Goal: Task Accomplishment & Management: Manage account settings

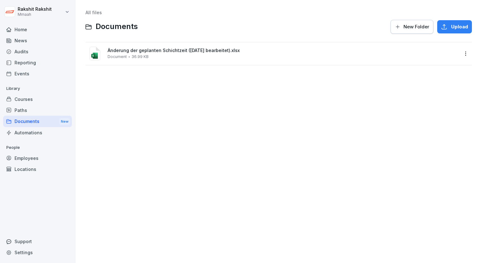
click at [29, 54] on div "Audits" at bounding box center [37, 51] width 69 height 11
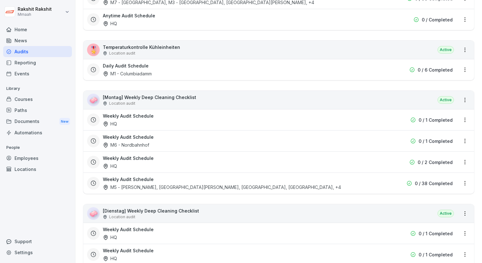
scroll to position [1273, 0]
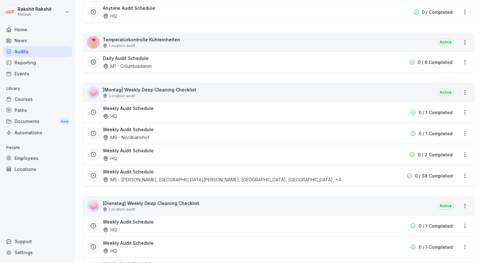
click at [241, 86] on div "🧼 [Montag] Weekly Deep Cleaning Checklist Location audit Active" at bounding box center [278, 92] width 391 height 18
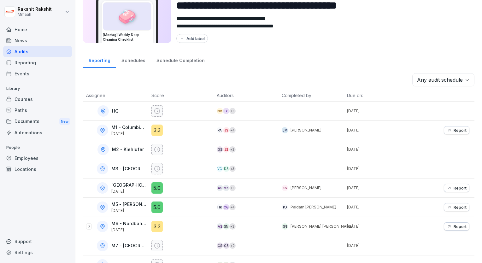
scroll to position [29, 0]
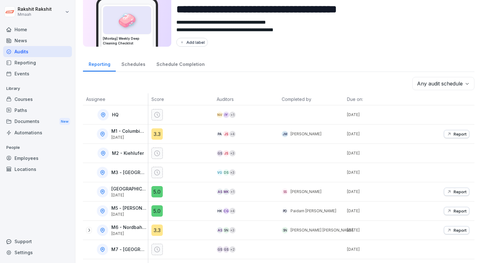
click at [316, 33] on textarea "**********" at bounding box center [320, 26] width 288 height 15
click at [359, 61] on div "Reporting Schedules Schedule Completion" at bounding box center [278, 63] width 391 height 16
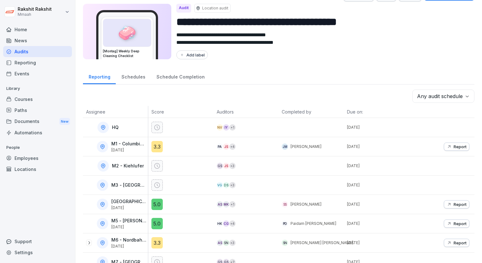
scroll to position [0, 0]
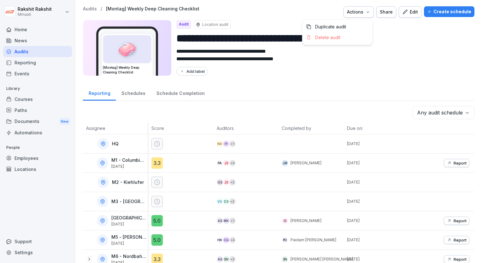
click at [355, 13] on div "Actions" at bounding box center [358, 12] width 23 height 7
click at [449, 7] on button "Create schedule" at bounding box center [449, 11] width 50 height 11
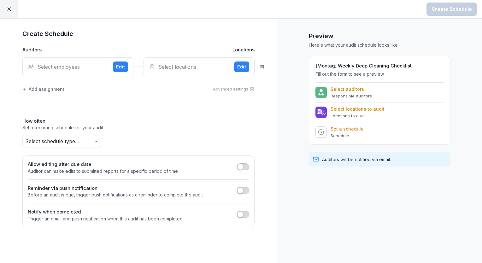
click at [101, 62] on div "Select employees Edit" at bounding box center [77, 66] width 111 height 19
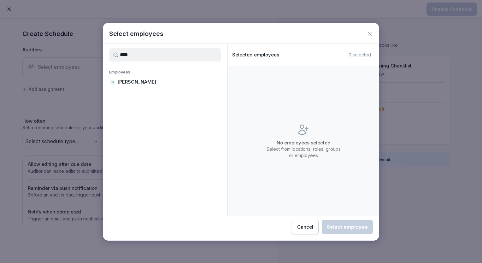
type input "****"
click at [138, 83] on p "[PERSON_NAME]" at bounding box center [136, 82] width 39 height 6
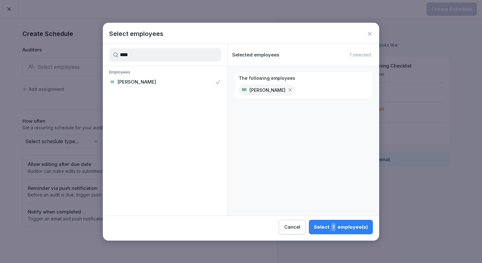
click at [322, 230] on div "Select 1 employee(s)" at bounding box center [341, 227] width 54 height 8
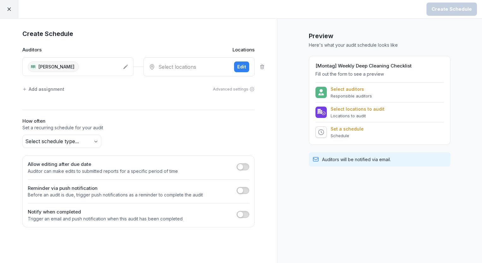
click at [169, 71] on div "Select locations Edit" at bounding box center [198, 66] width 111 height 19
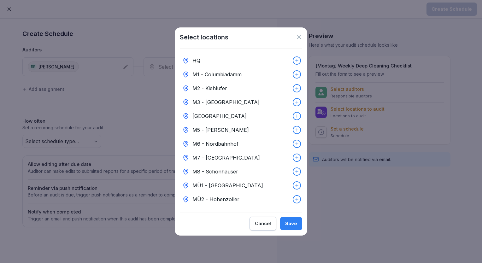
click at [194, 63] on div "HQ" at bounding box center [241, 61] width 122 height 14
click at [288, 225] on div "Save" at bounding box center [291, 223] width 12 height 7
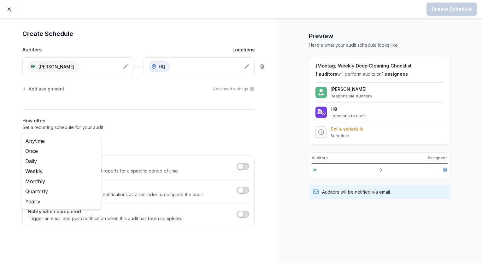
click at [90, 141] on body "Create Schedule Create Schedule Auditors Locations RR [PERSON_NAME] HQ Add assi…" at bounding box center [241, 131] width 482 height 263
click at [40, 141] on body "Create Schedule Create Schedule Auditors Locations RR [PERSON_NAME] HQ Add assi…" at bounding box center [241, 131] width 482 height 263
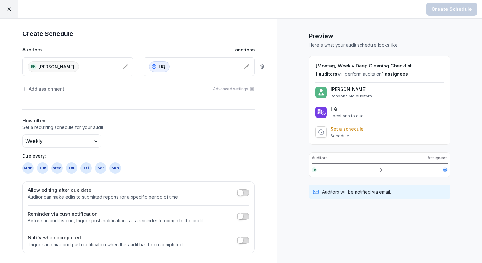
click at [27, 168] on div "Mon" at bounding box center [27, 167] width 11 height 11
click at [448, 11] on div "Create Schedule" at bounding box center [451, 9] width 40 height 7
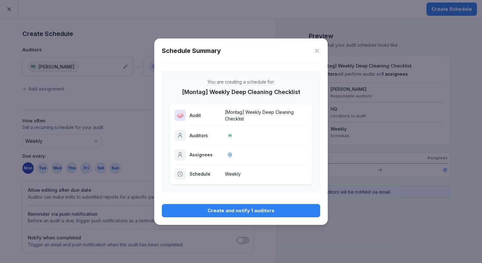
click at [266, 206] on button "Create and notify 1 auditors" at bounding box center [241, 210] width 158 height 13
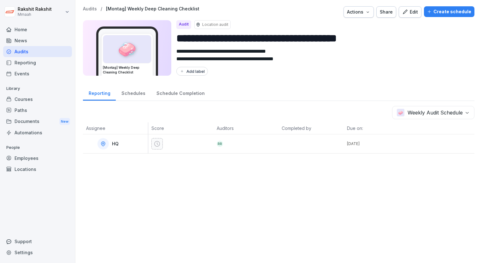
click at [45, 51] on div "Audits" at bounding box center [37, 51] width 69 height 11
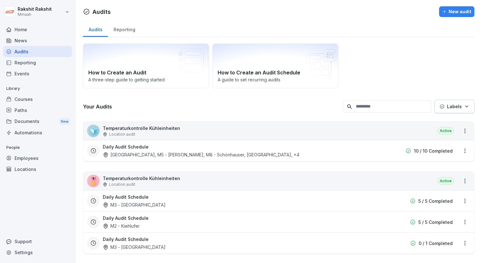
click at [396, 67] on div "How to Create an Audit A three-step guide to getting started How to Create an A…" at bounding box center [278, 65] width 391 height 45
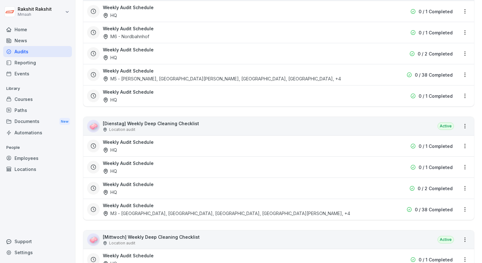
scroll to position [1387, 0]
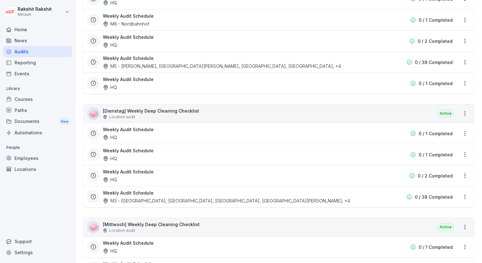
click at [316, 112] on div "🧼 [Dienstag] Weekly Deep Cleaning Checklist Location audit Active" at bounding box center [278, 113] width 391 height 18
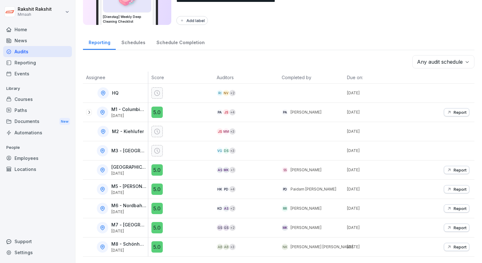
click at [382, 34] on div "Reporting Schedules Schedule Completion" at bounding box center [278, 42] width 391 height 16
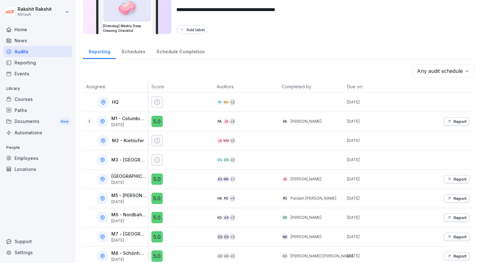
scroll to position [0, 0]
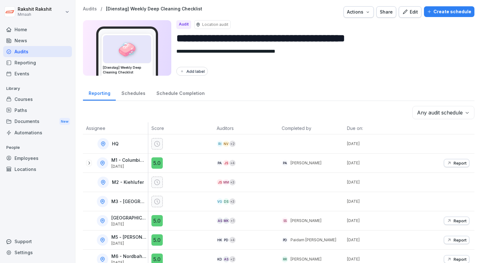
click at [432, 11] on div "Create schedule" at bounding box center [449, 11] width 44 height 7
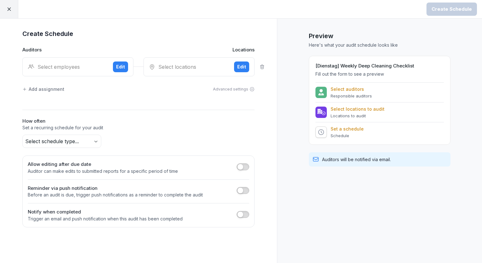
click at [75, 67] on div "Select employees" at bounding box center [68, 67] width 80 height 8
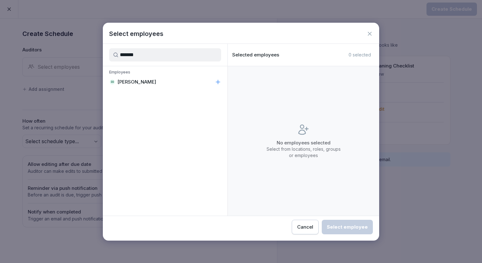
type input "*******"
click at [140, 79] on p "[PERSON_NAME]" at bounding box center [136, 82] width 39 height 6
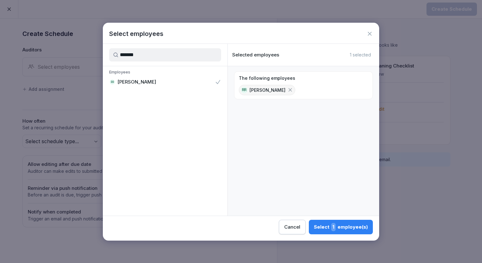
click at [337, 221] on button "Select 1 employee(s)" at bounding box center [341, 227] width 64 height 14
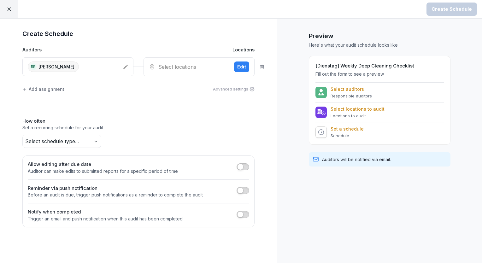
click at [179, 65] on div "Select locations" at bounding box center [189, 67] width 80 height 8
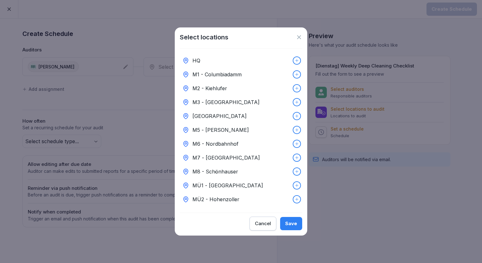
click at [206, 61] on div "HQ" at bounding box center [241, 61] width 122 height 14
click at [290, 222] on button "Save" at bounding box center [291, 223] width 22 height 13
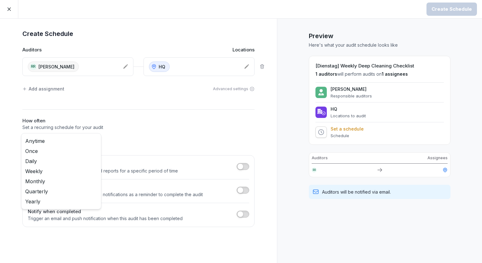
click at [73, 138] on body "Create Schedule Create Schedule Auditors Locations RR [PERSON_NAME] HQ Add assi…" at bounding box center [241, 131] width 482 height 263
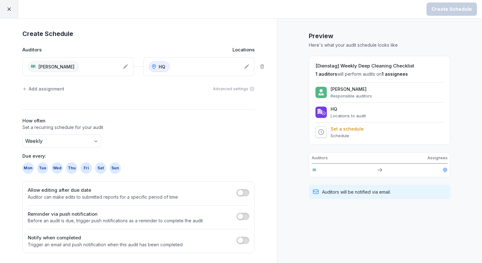
click at [42, 166] on div "Tue" at bounding box center [42, 167] width 11 height 11
click at [449, 3] on button "Create Schedule" at bounding box center [451, 9] width 50 height 13
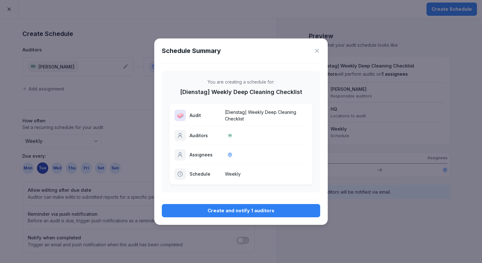
click at [238, 213] on div "Create and notify 1 auditors" at bounding box center [241, 210] width 148 height 7
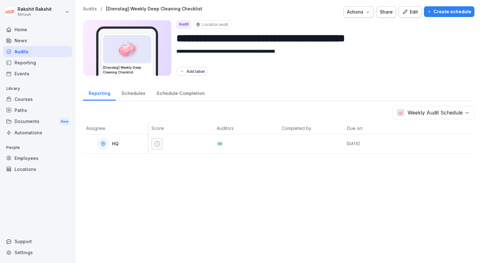
click at [34, 50] on div "Audits" at bounding box center [37, 51] width 69 height 11
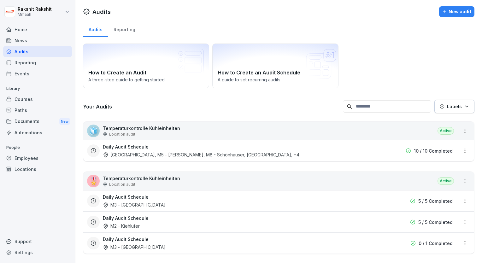
click at [351, 48] on div "How to Create an Audit A three-step guide to getting started How to Create an A…" at bounding box center [278, 65] width 391 height 45
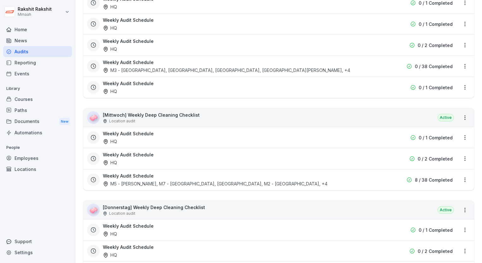
scroll to position [1538, 0]
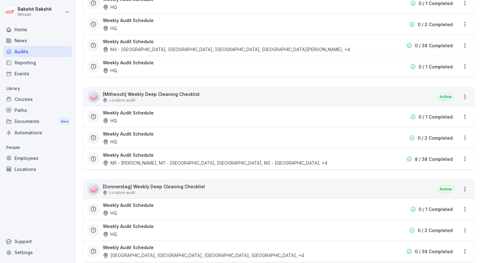
click at [260, 91] on div "🧼 [Mittwoch] Weekly Deep Cleaning Checklist Location audit Active" at bounding box center [278, 97] width 391 height 18
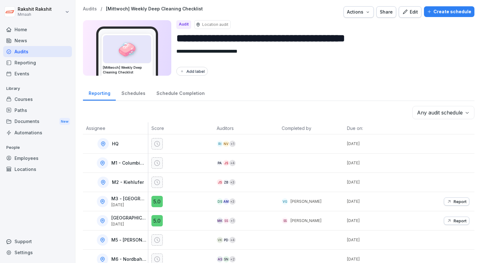
click at [435, 15] on button "Create schedule" at bounding box center [449, 11] width 50 height 11
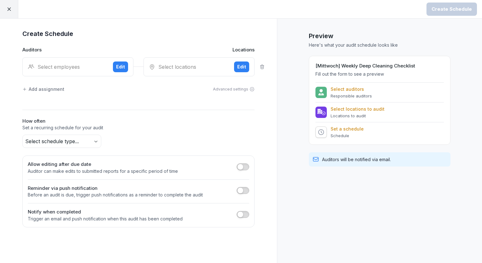
click at [41, 65] on div "Select employees" at bounding box center [68, 67] width 80 height 8
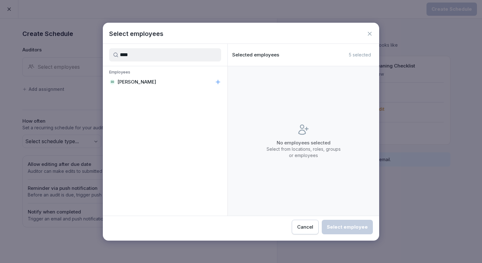
type input "****"
click at [141, 79] on p "[PERSON_NAME]" at bounding box center [136, 82] width 39 height 6
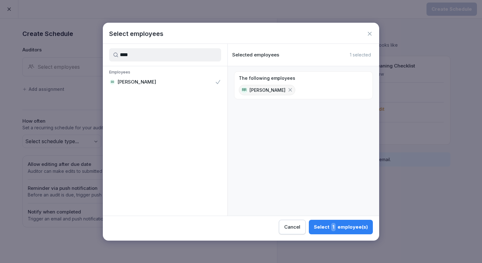
click at [141, 79] on p "[PERSON_NAME]" at bounding box center [136, 82] width 39 height 6
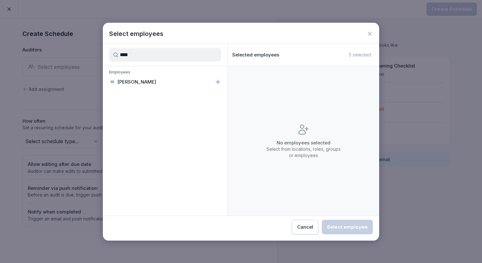
click at [165, 82] on div "RR [PERSON_NAME]" at bounding box center [165, 81] width 125 height 11
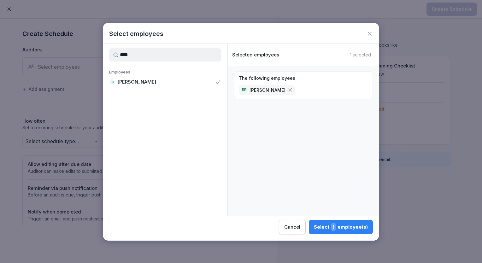
click at [354, 218] on div "Cancel Select 1 employee(s)" at bounding box center [241, 225] width 276 height 18
click at [355, 226] on div "Select 1 employee(s)" at bounding box center [341, 227] width 54 height 8
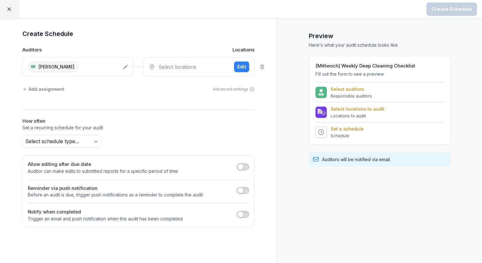
click at [165, 63] on div "Select locations" at bounding box center [189, 67] width 80 height 8
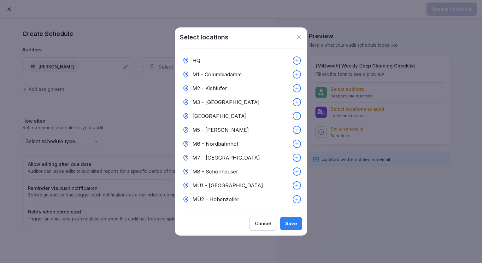
click at [204, 64] on div "HQ" at bounding box center [241, 61] width 122 height 14
click at [290, 227] on div "Save" at bounding box center [291, 223] width 12 height 7
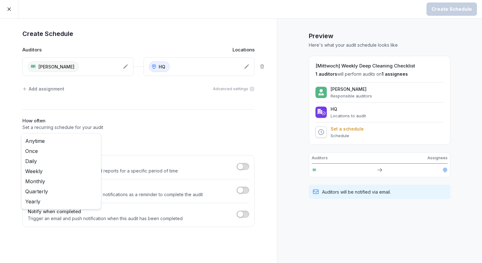
click at [87, 138] on body "Create Schedule Create Schedule Auditors Locations RR [PERSON_NAME] HQ Add assi…" at bounding box center [241, 131] width 482 height 263
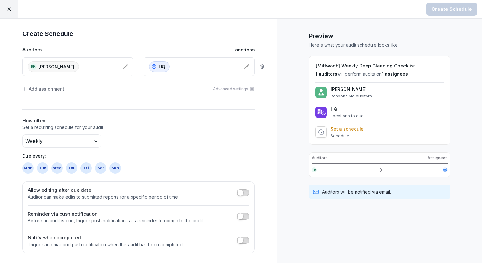
click at [58, 165] on div "Wed" at bounding box center [56, 167] width 11 height 11
click at [440, 9] on div "Create Schedule" at bounding box center [451, 9] width 40 height 7
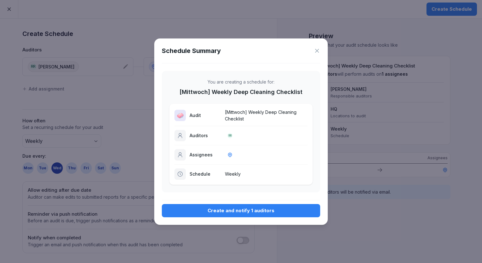
click at [248, 210] on div "Create and notify 1 auditors" at bounding box center [241, 210] width 148 height 7
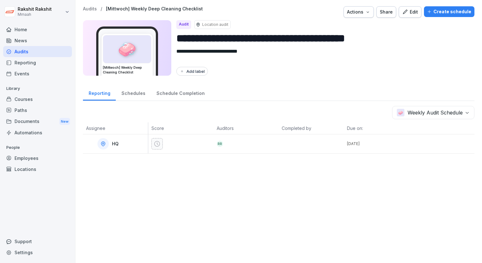
click at [248, 210] on div "**********" at bounding box center [278, 131] width 406 height 263
click at [37, 55] on div "Audits" at bounding box center [37, 51] width 69 height 11
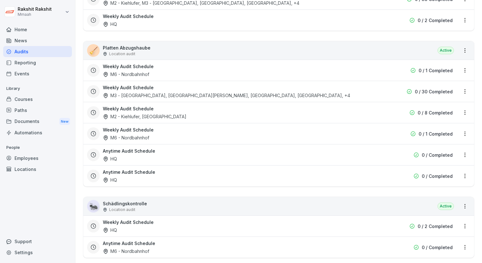
scroll to position [2068, 0]
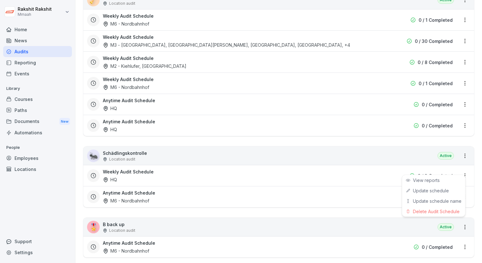
click at [459, 166] on html "[PERSON_NAME] Mmaah Home News Audits Reporting Events Library Courses Paths Doc…" at bounding box center [241, 131] width 482 height 263
click at [432, 209] on div "Delete Audit Schedule" at bounding box center [433, 211] width 63 height 10
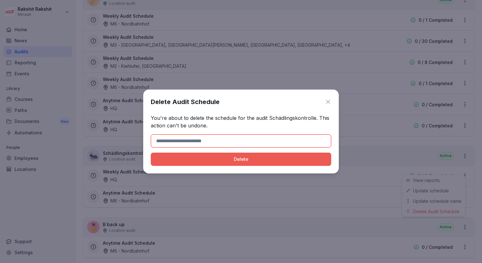
click at [257, 143] on input at bounding box center [241, 140] width 180 height 13
type input "******"
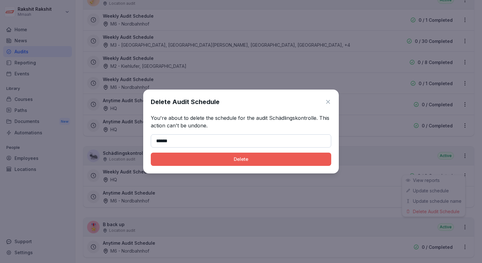
click at [209, 161] on div "Delete" at bounding box center [241, 159] width 170 height 7
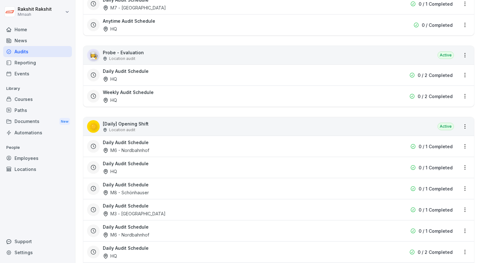
scroll to position [362, 0]
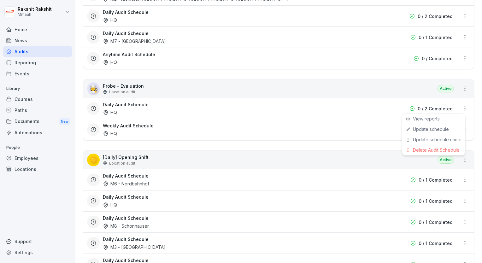
click at [457, 109] on html "[PERSON_NAME] Mmaah Home News Audits Reporting Events Library Courses Paths Doc…" at bounding box center [241, 131] width 482 height 263
click at [430, 148] on div "Delete Audit Schedule" at bounding box center [433, 150] width 63 height 10
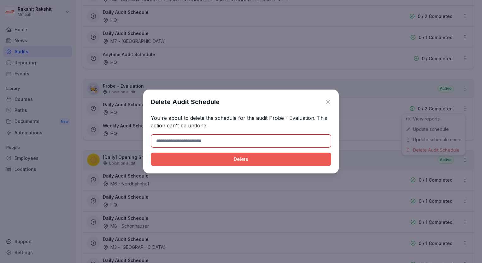
click at [296, 142] on input at bounding box center [241, 140] width 180 height 13
type input "******"
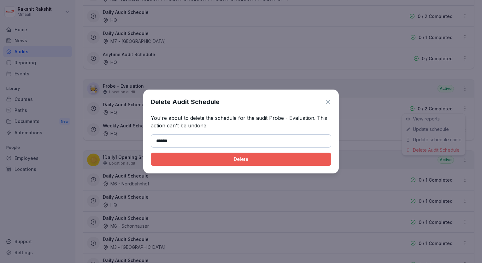
click at [197, 165] on button "Delete" at bounding box center [241, 159] width 180 height 13
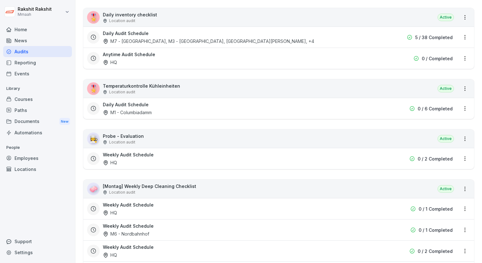
scroll to position [1168, 0]
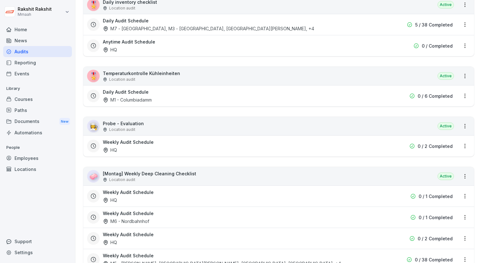
click at [461, 140] on html "[PERSON_NAME] Mmaah Home News Audits Reporting Events Library Courses Paths Doc…" at bounding box center [241, 131] width 482 height 263
click at [438, 181] on div "Delete Audit Schedule" at bounding box center [433, 184] width 63 height 10
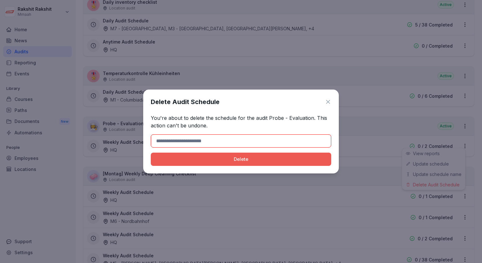
click at [257, 139] on input at bounding box center [241, 140] width 180 height 13
type input "******"
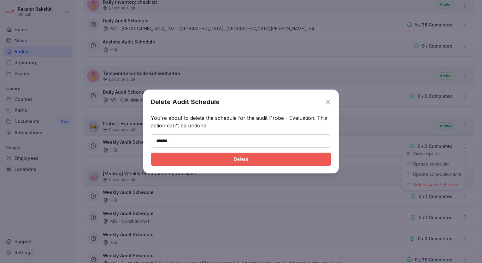
click at [204, 161] on div "Delete" at bounding box center [241, 159] width 170 height 7
